Goal: Navigation & Orientation: Find specific page/section

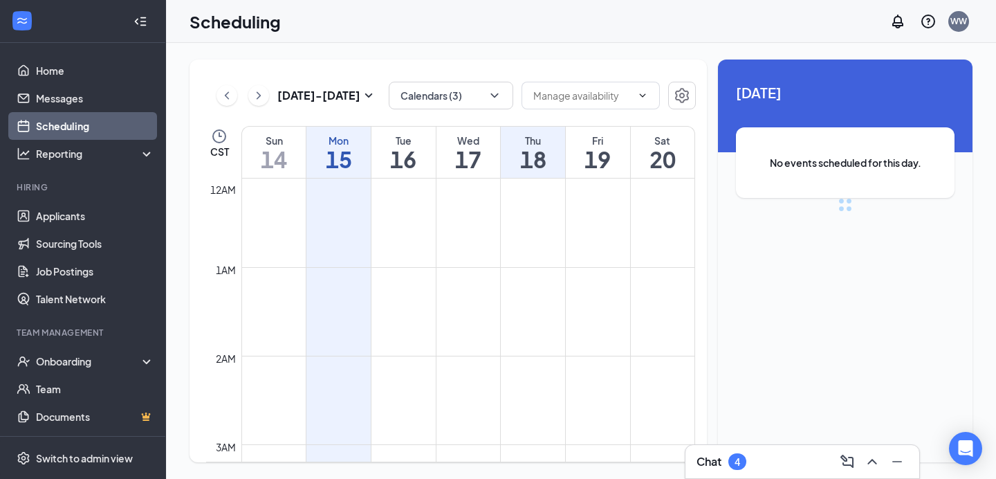
scroll to position [680, 0]
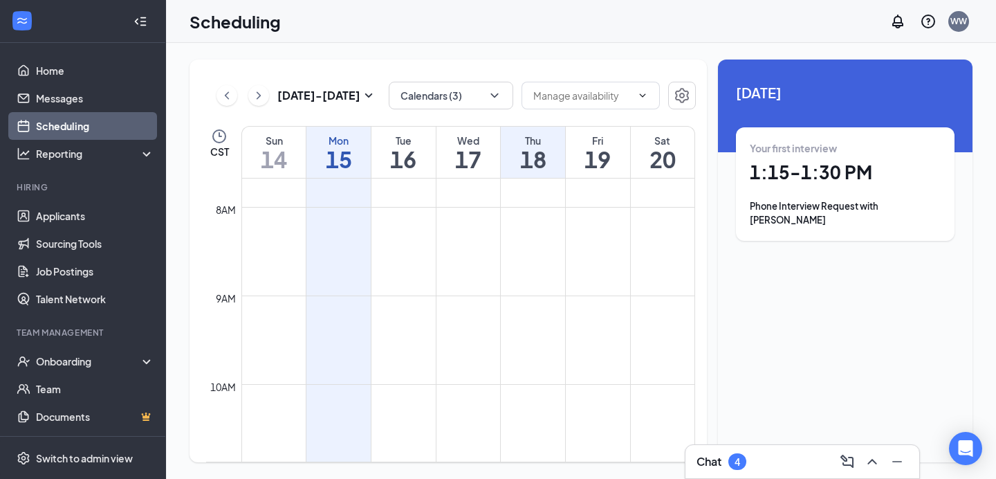
click at [774, 465] on div "Chat 4" at bounding box center [803, 461] width 212 height 22
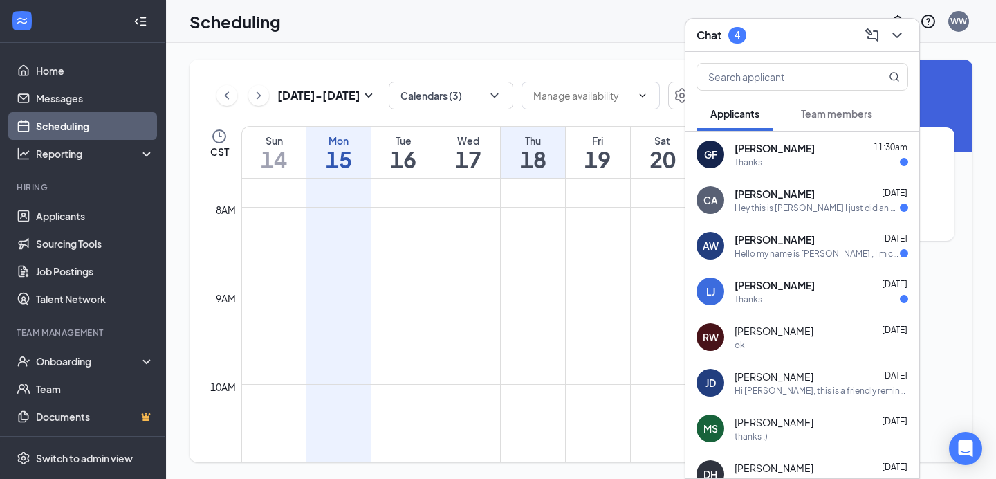
click at [835, 122] on button "Team members" at bounding box center [836, 113] width 99 height 35
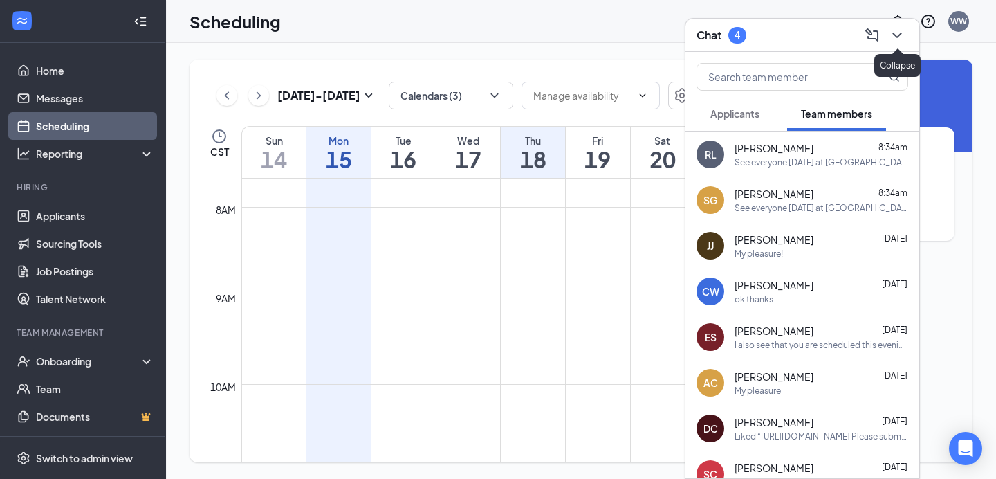
click at [903, 36] on icon "ChevronDown" at bounding box center [897, 35] width 17 height 17
